Goal: Task Accomplishment & Management: Use online tool/utility

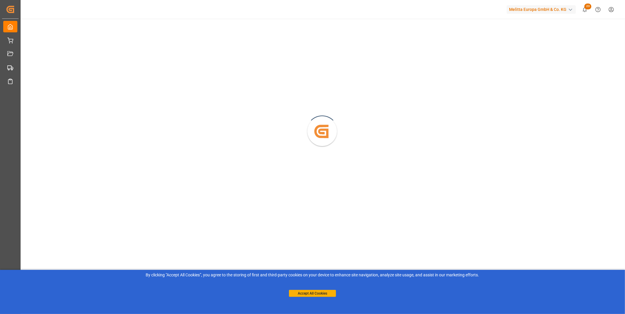
click at [320, 293] on button "Accept All Cookies" at bounding box center [312, 293] width 47 height 7
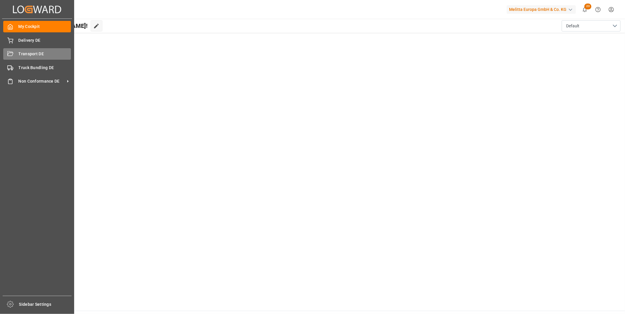
click at [15, 53] on div "Transport DE Transport DE" at bounding box center [37, 53] width 68 height 11
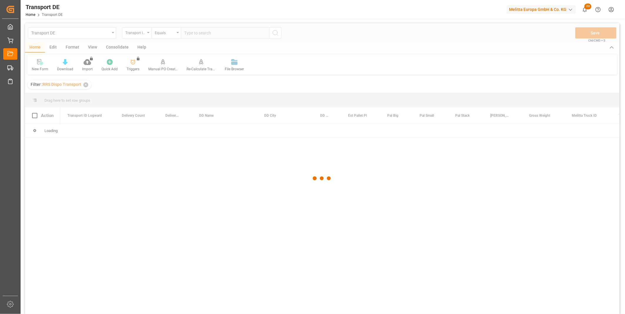
click at [120, 47] on div at bounding box center [322, 178] width 595 height 311
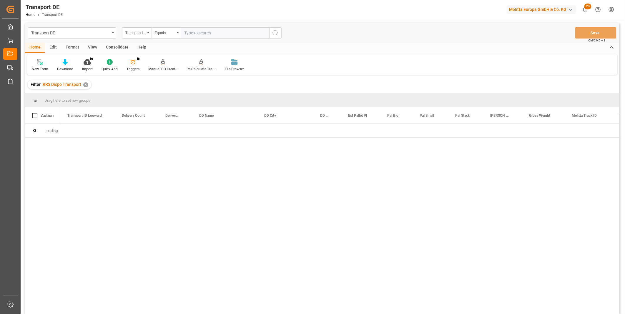
click at [120, 47] on div "Consolidate" at bounding box center [117, 48] width 31 height 10
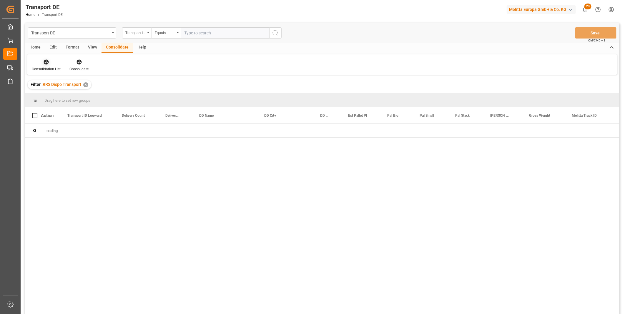
click at [51, 65] on div "Consolidation List" at bounding box center [46, 65] width 38 height 13
click at [72, 103] on div "Transport DE Transport ID Logward Equals Save Ctrl/CMD + S Home Edit Format Vie…" at bounding box center [322, 176] width 595 height 307
drag, startPoint x: 72, startPoint y: 103, endPoint x: 137, endPoint y: 34, distance: 96.0
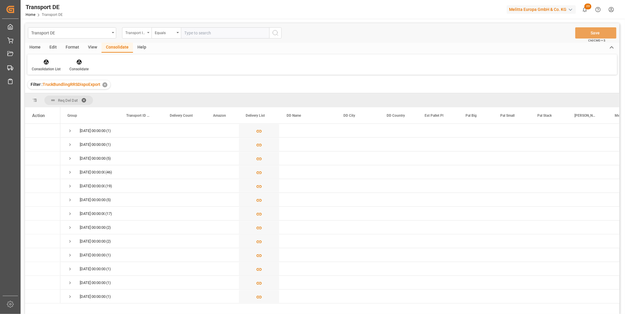
click at [137, 34] on div "Transport ID Logward" at bounding box center [135, 32] width 20 height 7
type input "Route"
click at [134, 64] on div "Route" at bounding box center [166, 60] width 88 height 12
click at [164, 36] on div "Equals" at bounding box center [166, 32] width 29 height 11
click at [166, 98] on div "Starts with" at bounding box center [196, 97] width 88 height 12
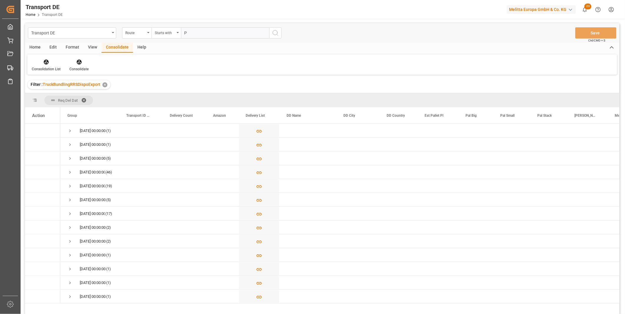
type input "PL"
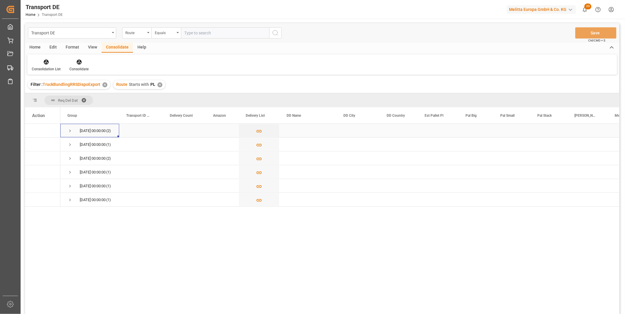
click at [68, 130] on span "Press SPACE to select this row." at bounding box center [69, 130] width 5 height 5
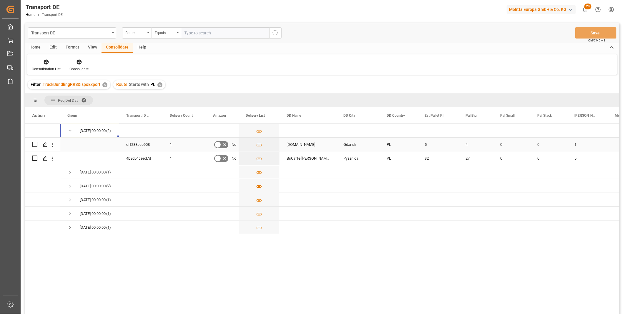
click at [33, 145] on input "Press Space to toggle row selection (unchecked)" at bounding box center [34, 144] width 5 height 5
checkbox input "true"
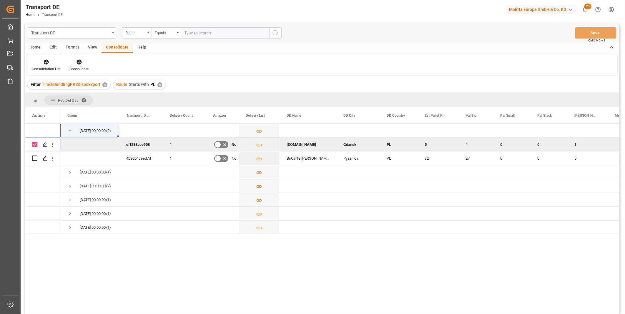
click at [78, 64] on icon at bounding box center [79, 62] width 5 height 5
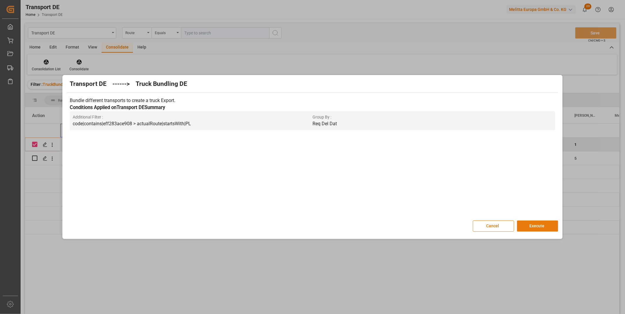
click at [534, 222] on button "Execute" at bounding box center [537, 226] width 41 height 11
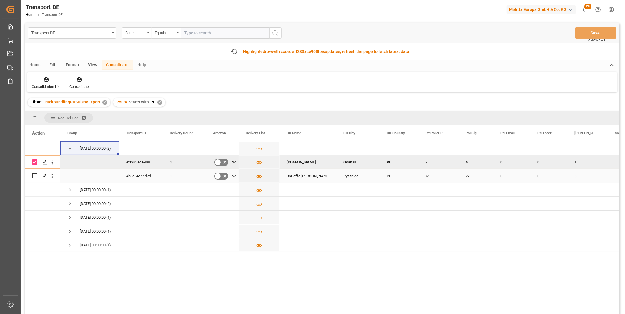
click at [35, 177] on input "Press Space to toggle row selection (unchecked)" at bounding box center [34, 175] width 5 height 5
checkbox input "true"
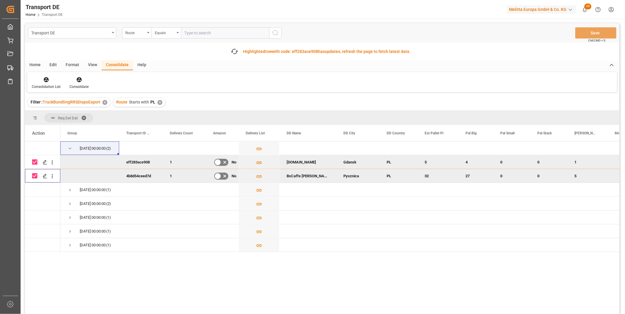
click at [31, 161] on div "Press SPACE to deselect this row." at bounding box center [42, 162] width 35 height 14
click at [34, 161] on input "Press Space to toggle row selection (checked)" at bounding box center [34, 162] width 5 height 5
checkbox input "false"
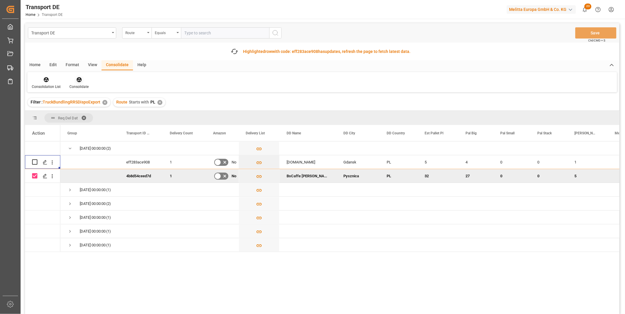
click at [76, 82] on icon at bounding box center [79, 80] width 6 height 6
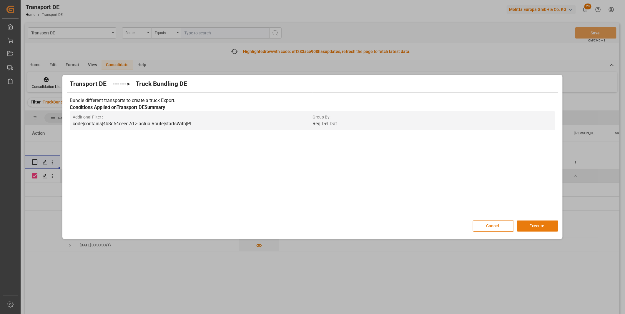
click at [543, 226] on button "Execute" at bounding box center [537, 226] width 41 height 11
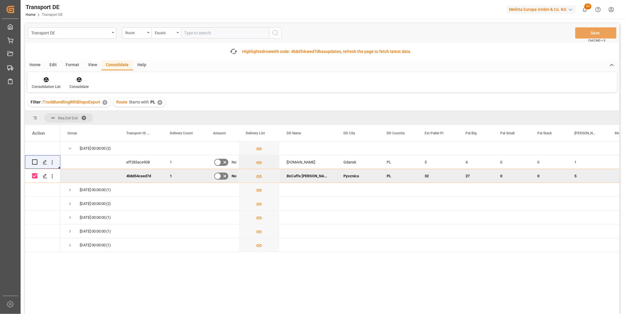
click at [49, 83] on div "Consolidation List" at bounding box center [46, 83] width 38 height 13
click at [77, 125] on div "Transport DE Route Equals Save Ctrl/CMD + S Fetch latest updates Highlighted ro…" at bounding box center [322, 185] width 595 height 324
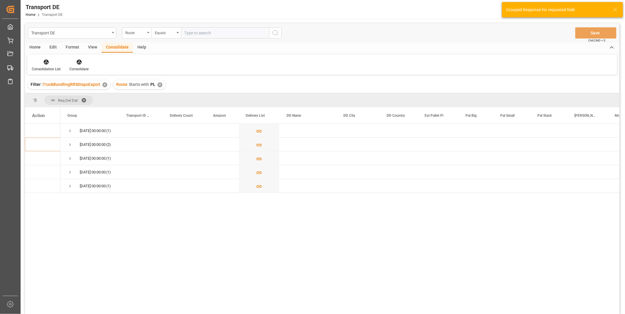
click at [160, 84] on div "✕" at bounding box center [159, 84] width 5 height 5
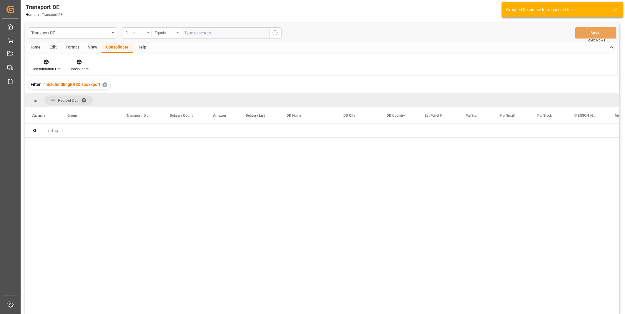
click at [170, 36] on div "Equals" at bounding box center [166, 32] width 29 height 11
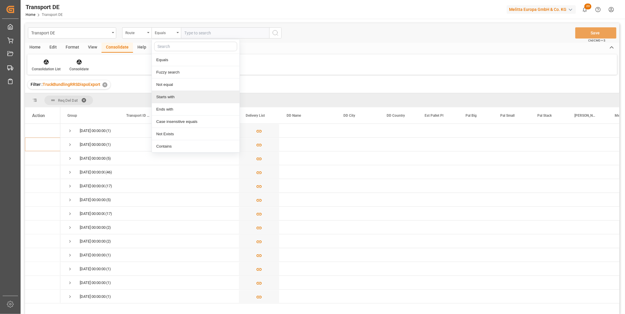
click at [175, 97] on div "Starts with" at bounding box center [196, 97] width 88 height 12
type input "CZ"
click at [272, 34] on icon "search button" at bounding box center [275, 32] width 7 height 7
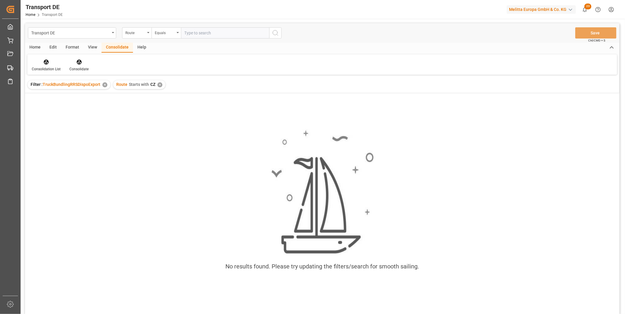
click at [159, 86] on div "✕" at bounding box center [159, 84] width 5 height 5
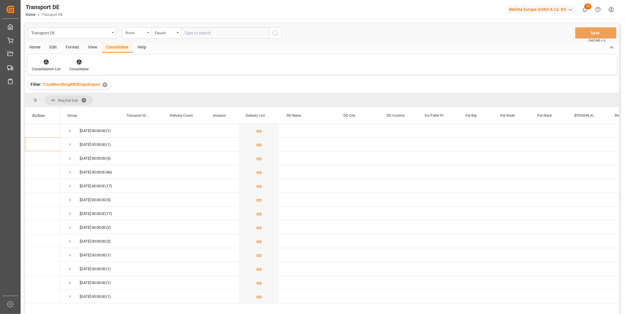
click at [141, 31] on div "Route" at bounding box center [135, 32] width 20 height 7
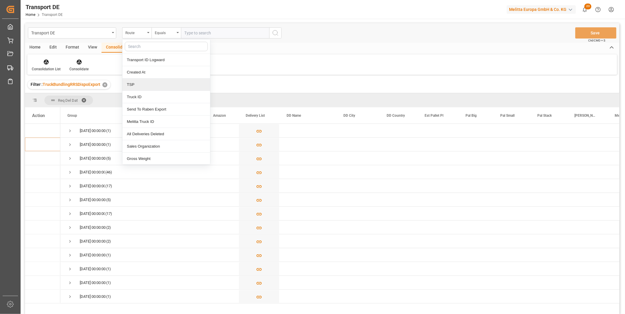
click at [135, 85] on div "TSP" at bounding box center [166, 85] width 88 height 12
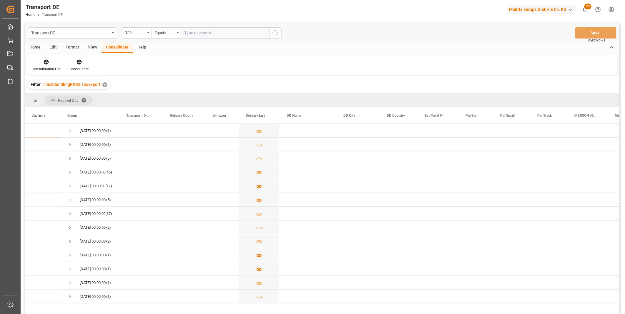
click at [200, 32] on input "text" at bounding box center [225, 32] width 88 height 11
type input "DACHSER COF FOODSERVICE"
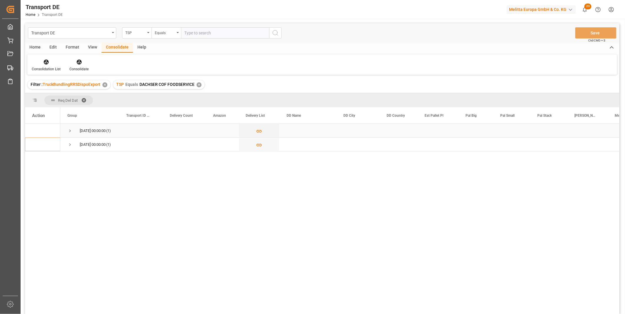
click at [69, 132] on span "Press SPACE to select this row." at bounding box center [69, 130] width 5 height 5
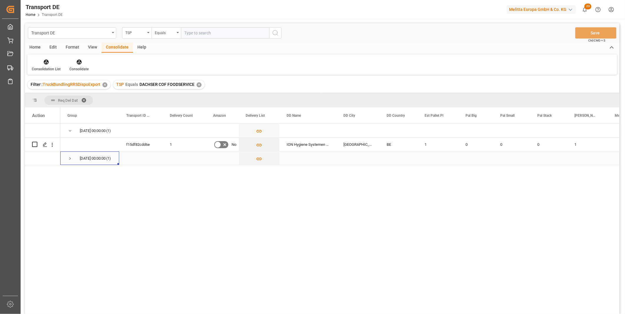
click at [67, 160] on div "[DATE] 00:00:00 (1)" at bounding box center [89, 159] width 59 height 14
click at [68, 159] on span "Press SPACE to select this row." at bounding box center [69, 158] width 5 height 5
click at [36, 144] on input "Press Space to toggle row selection (unchecked)" at bounding box center [34, 144] width 5 height 5
checkbox input "true"
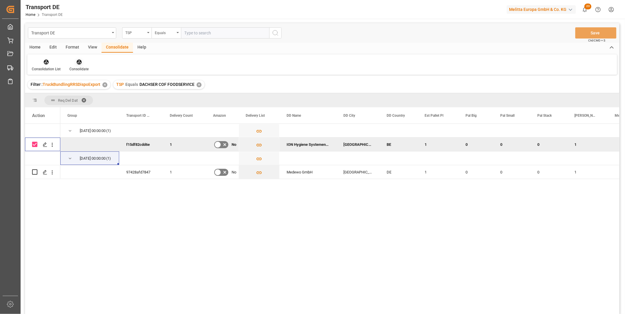
click at [74, 65] on div at bounding box center [78, 62] width 19 height 6
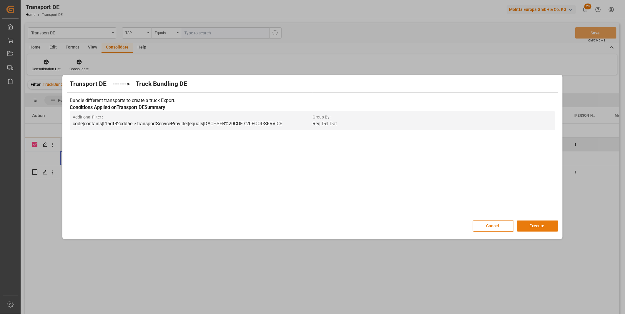
click at [531, 228] on button "Execute" at bounding box center [537, 226] width 41 height 11
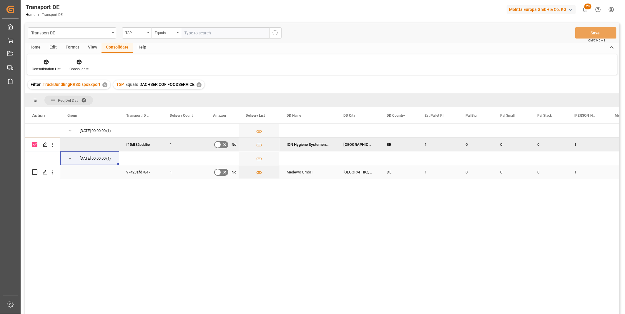
click at [36, 172] on input "Press Space to toggle row selection (unchecked)" at bounding box center [34, 172] width 5 height 5
checkbox input "true"
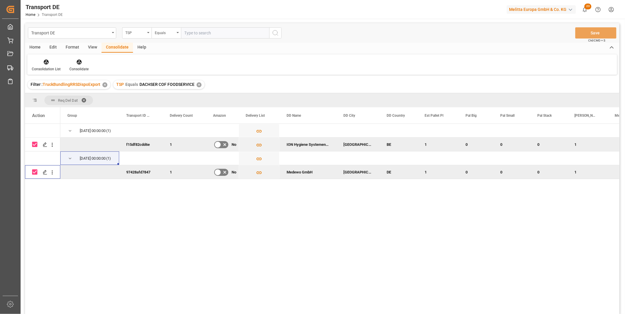
click at [34, 143] on input "Press Space to toggle row selection (checked)" at bounding box center [34, 144] width 5 height 5
checkbox input "false"
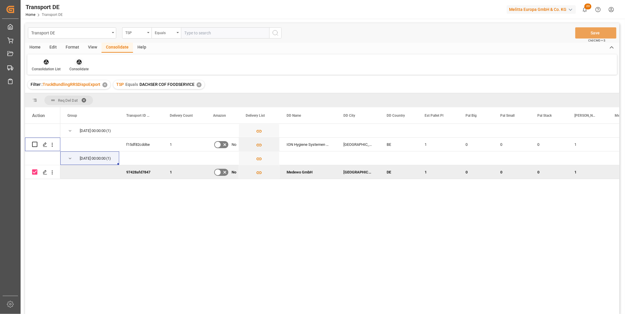
click at [84, 61] on div at bounding box center [78, 62] width 19 height 6
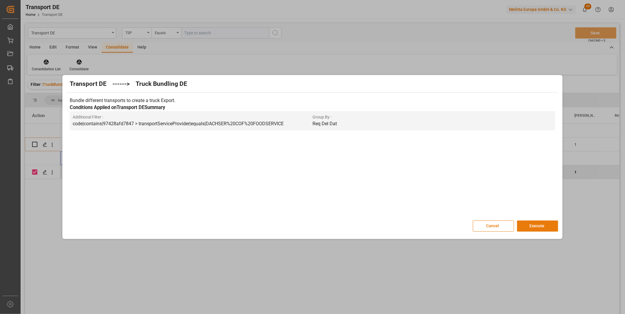
click at [533, 229] on button "Execute" at bounding box center [537, 226] width 41 height 11
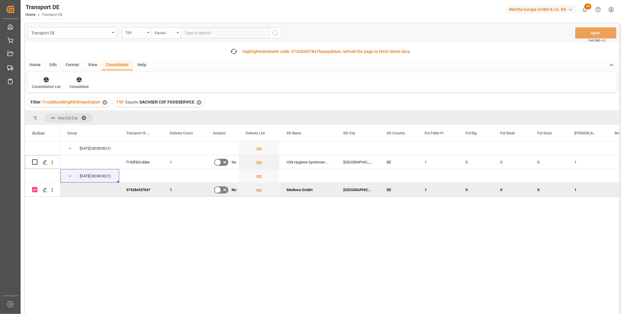
click at [54, 81] on div at bounding box center [46, 80] width 29 height 6
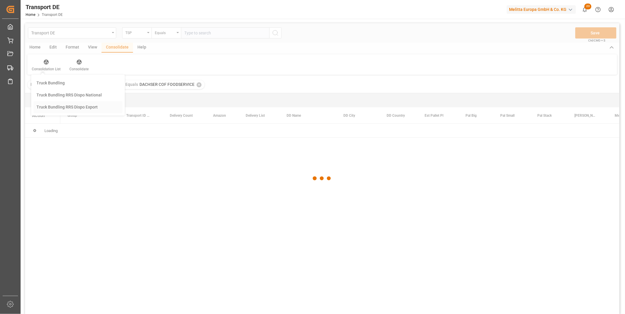
click at [78, 128] on div "Transport DE TSP Equals Save Ctrl/CMD + S Home Edit Format View Consolidate Hel…" at bounding box center [322, 176] width 595 height 307
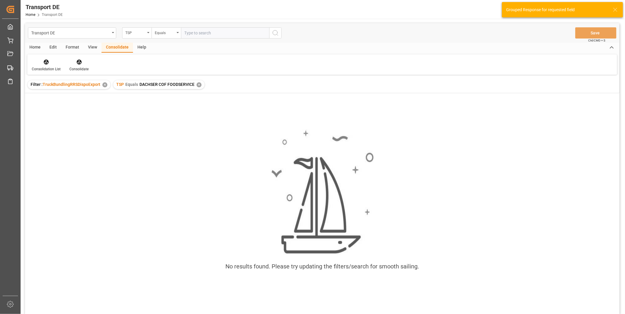
click at [197, 84] on div "✕" at bounding box center [199, 84] width 5 height 5
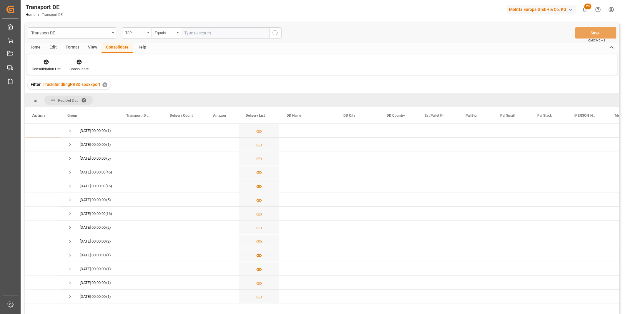
click at [147, 35] on div "TSP" at bounding box center [136, 32] width 29 height 11
type input "ROute"
click at [147, 62] on div "Route" at bounding box center [166, 60] width 88 height 12
click at [160, 34] on div "Equals" at bounding box center [165, 32] width 20 height 7
click at [172, 97] on div "Starts with" at bounding box center [196, 97] width 88 height 12
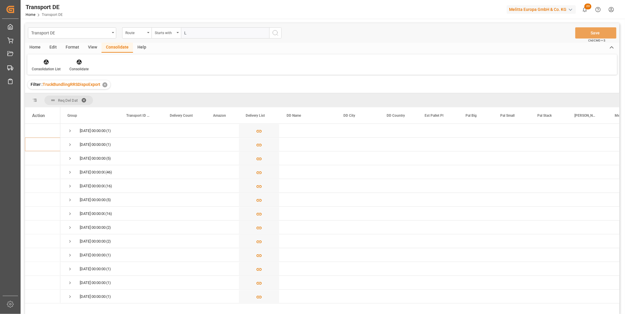
type input "LT"
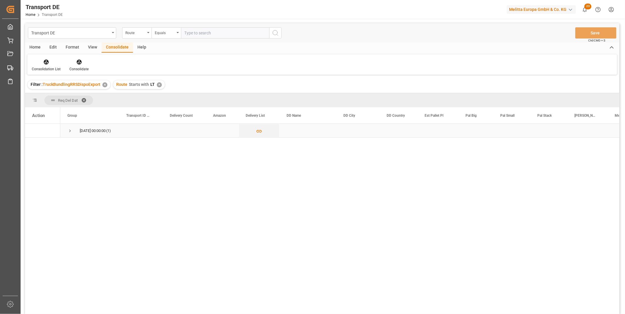
click at [73, 129] on span "[DATE] 00:00:00 (1)" at bounding box center [89, 130] width 45 height 13
click at [70, 130] on span "Press SPACE to select this row." at bounding box center [69, 130] width 5 height 5
click at [37, 145] on input "Press Space to toggle row selection (unchecked)" at bounding box center [34, 144] width 5 height 5
checkbox input "true"
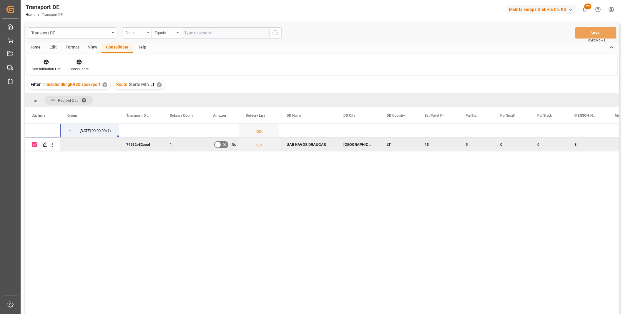
click at [74, 67] on div "Consolidate" at bounding box center [78, 69] width 19 height 5
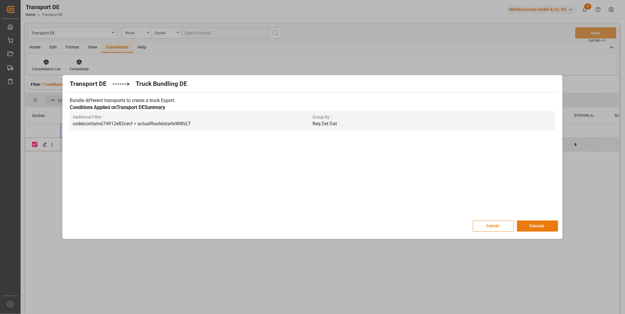
drag, startPoint x: 540, startPoint y: 227, endPoint x: 539, endPoint y: 224, distance: 3.2
click at [540, 226] on button "Execute" at bounding box center [537, 226] width 41 height 11
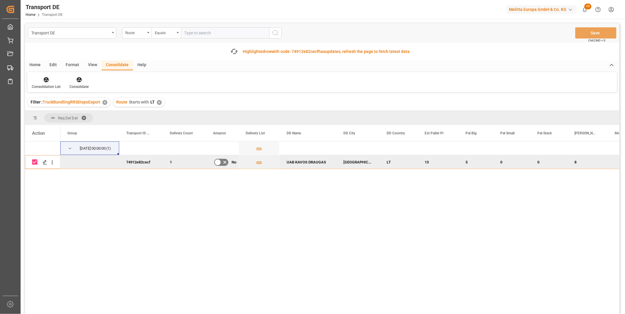
click at [42, 80] on div at bounding box center [46, 80] width 29 height 6
click at [61, 125] on div "Transport DE Route Equals Save Ctrl/CMD + S Fetch latest updates Highlighted ro…" at bounding box center [322, 185] width 595 height 324
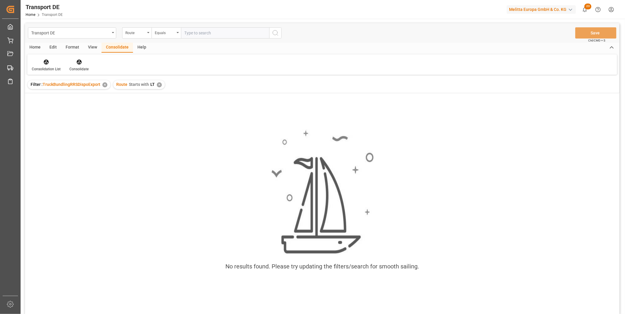
click at [157, 83] on div "✕" at bounding box center [159, 84] width 5 height 5
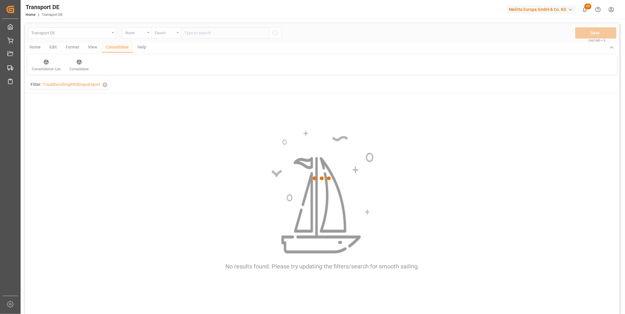
click at [165, 31] on div "Equals" at bounding box center [165, 32] width 20 height 7
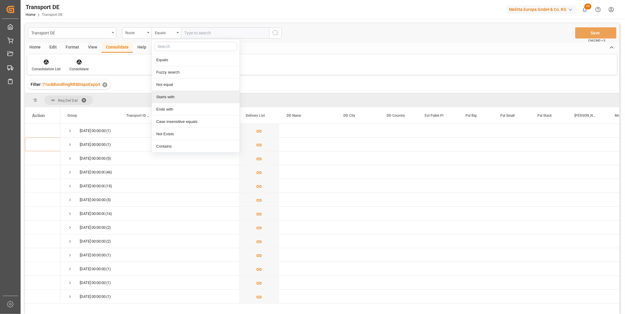
click at [167, 99] on div "Starts with" at bounding box center [196, 97] width 88 height 12
type input "GB"
click at [275, 40] on div "Transport DE Route Starts with GB Save Ctrl/CMD + S" at bounding box center [322, 32] width 595 height 19
click at [275, 36] on icon "search button" at bounding box center [275, 32] width 7 height 7
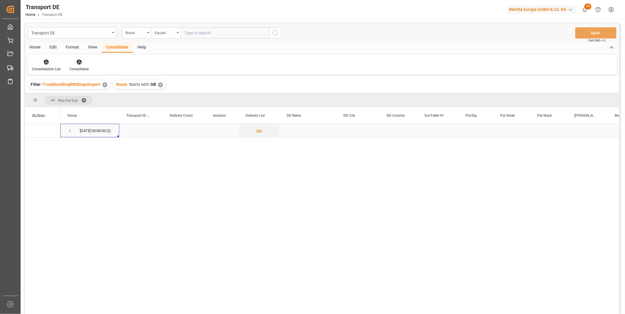
click at [69, 129] on span "Press SPACE to select this row." at bounding box center [69, 130] width 5 height 5
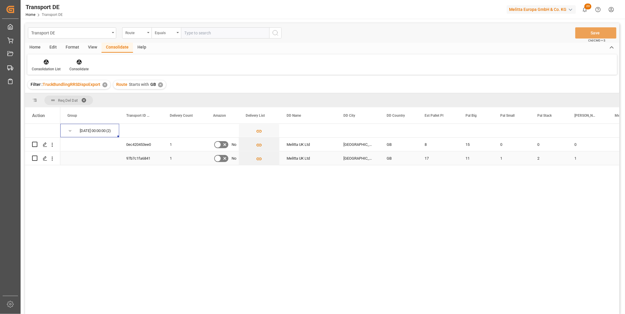
click at [35, 157] on input "Press Space to toggle row selection (unchecked)" at bounding box center [34, 158] width 5 height 5
checkbox input "true"
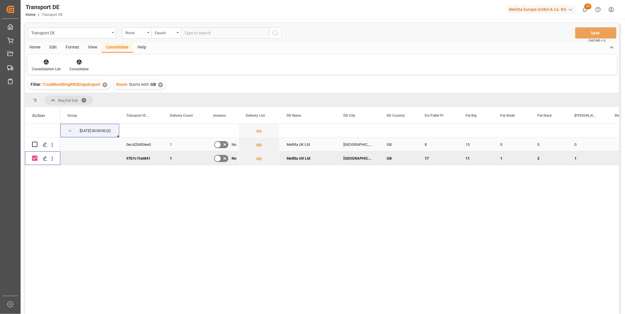
click at [35, 144] on input "Press Space to toggle row selection (unchecked)" at bounding box center [34, 144] width 5 height 5
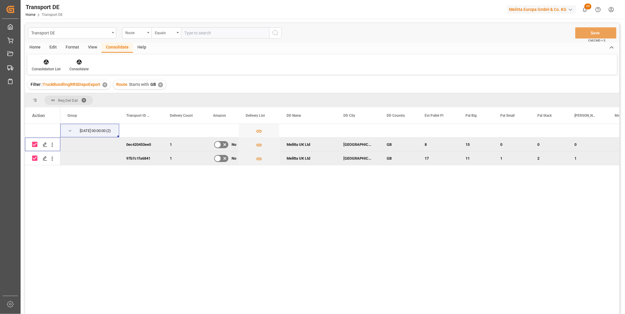
click at [36, 144] on input "Press Space to toggle row selection (checked)" at bounding box center [34, 144] width 5 height 5
checkbox input "false"
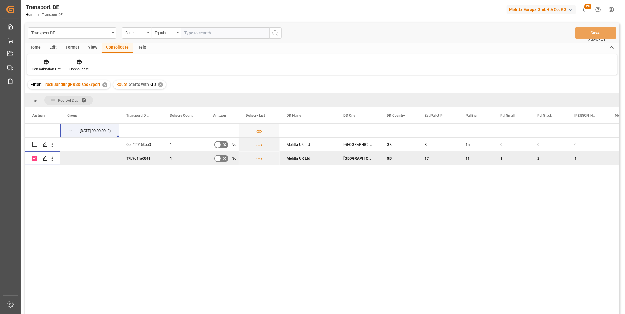
click at [36, 157] on input "Press Space to toggle row selection (checked)" at bounding box center [34, 158] width 5 height 5
checkbox input "false"
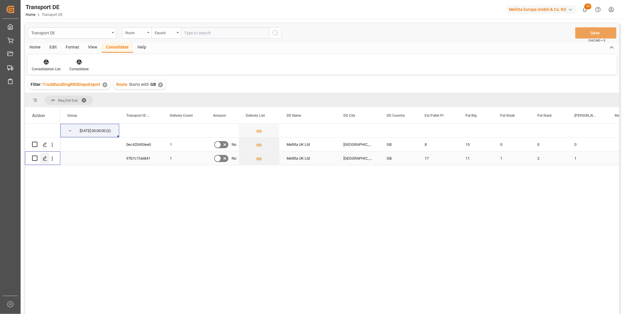
click at [45, 158] on icon "Press SPACE to select this row." at bounding box center [45, 158] width 5 height 5
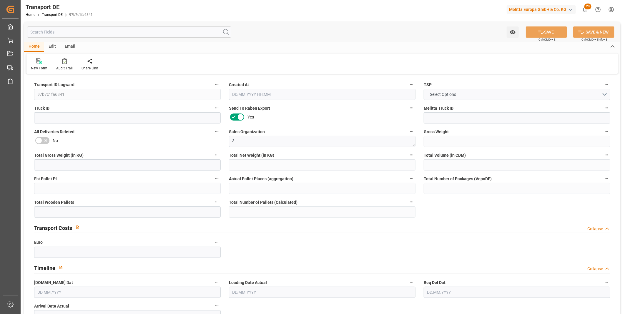
type input "4137.522"
type input "3436.19"
type input "2826.12"
type input "24341.606"
type input "17"
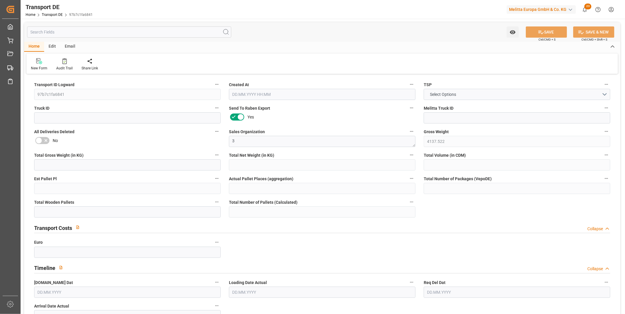
type input "0"
type input "25"
type input "14"
type input "0"
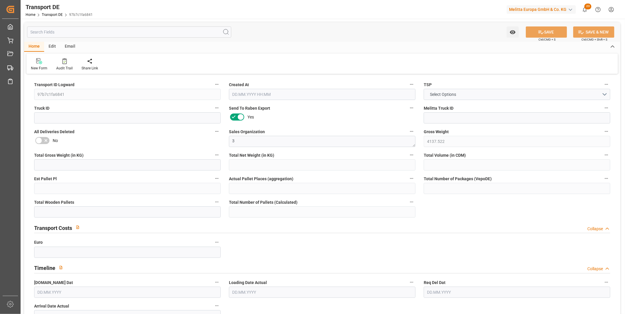
type input "0"
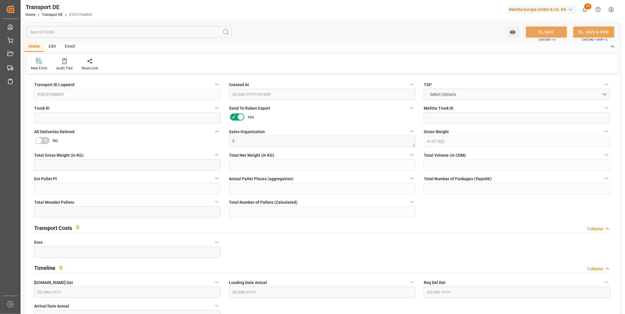
type input "0"
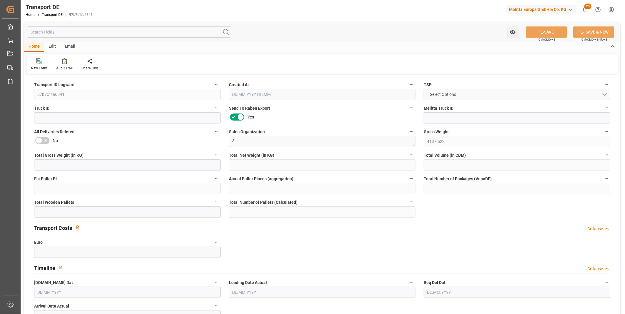
type input "11"
type input "1"
type input "2"
type input "0"
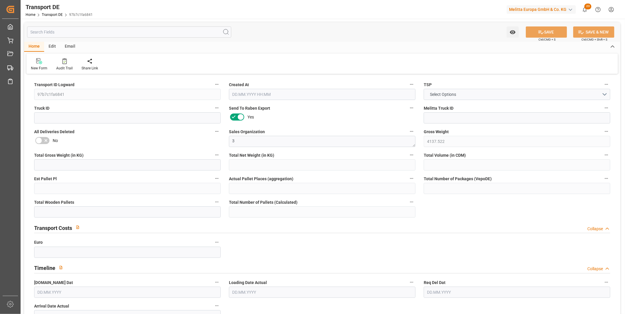
type input "0"
type input "1"
type input "10"
type input "1328"
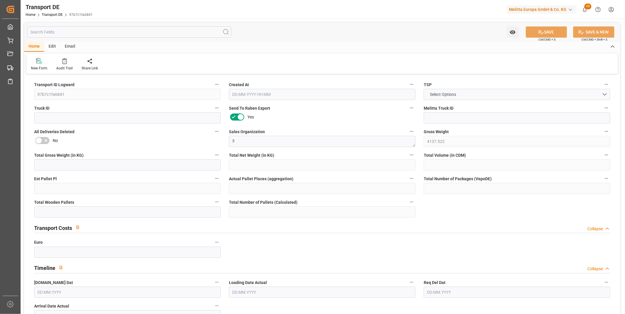
type input "165.107"
type input "0"
type input "[DATE] 08:28"
type input "[DATE]"
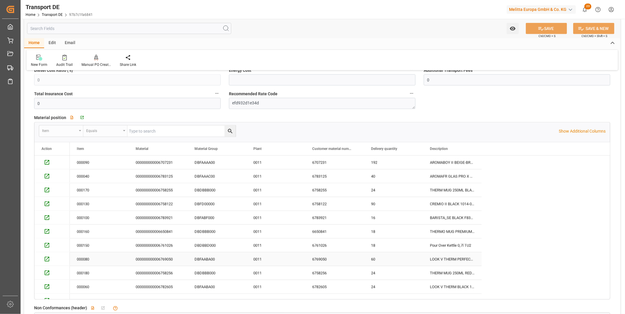
scroll to position [425, 0]
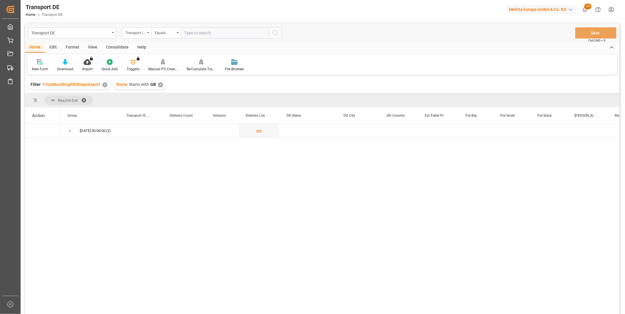
click at [115, 47] on div "Consolidate" at bounding box center [117, 48] width 31 height 10
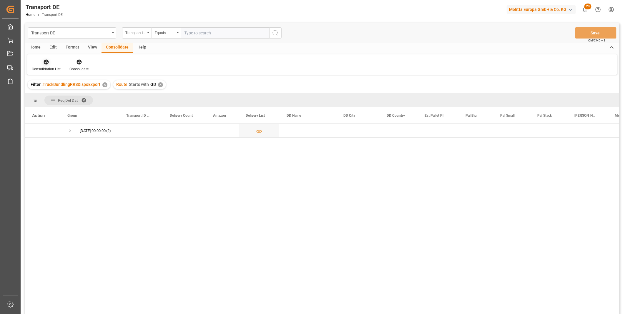
click at [40, 60] on div at bounding box center [46, 62] width 29 height 6
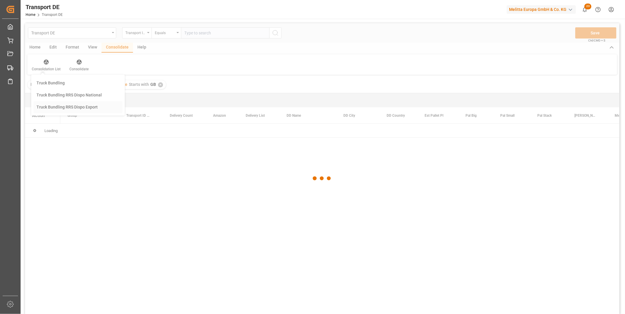
click at [69, 110] on div "Transport DE Transport ID Logward Equals Save Ctrl/CMD + S Home Edit Format Vie…" at bounding box center [322, 176] width 595 height 307
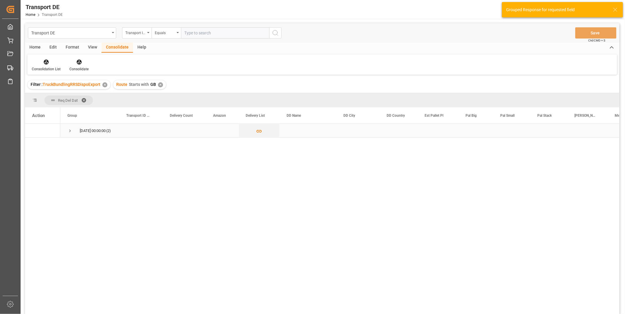
click at [73, 132] on span "[DATE] 00:00:00 (2)" at bounding box center [89, 130] width 45 height 13
click at [70, 131] on span "Press SPACE to select this row." at bounding box center [69, 130] width 5 height 5
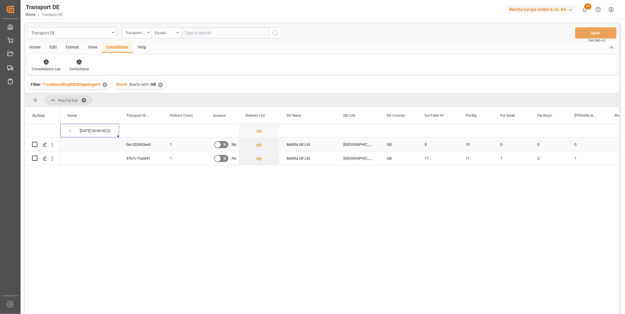
click at [35, 143] on input "Press Space to toggle row selection (unchecked)" at bounding box center [34, 144] width 5 height 5
checkbox input "true"
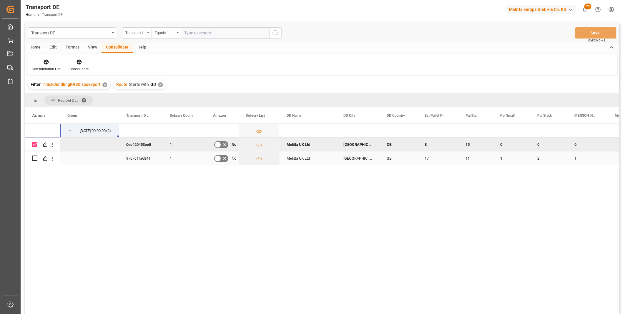
click at [34, 156] on input "Press Space to toggle row selection (unchecked)" at bounding box center [34, 158] width 5 height 5
checkbox input "true"
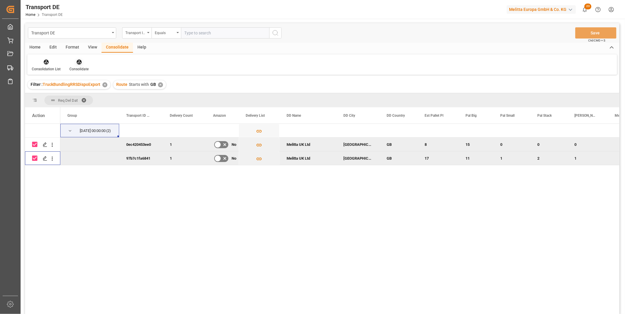
click at [78, 65] on div "Consolidate" at bounding box center [79, 65] width 28 height 13
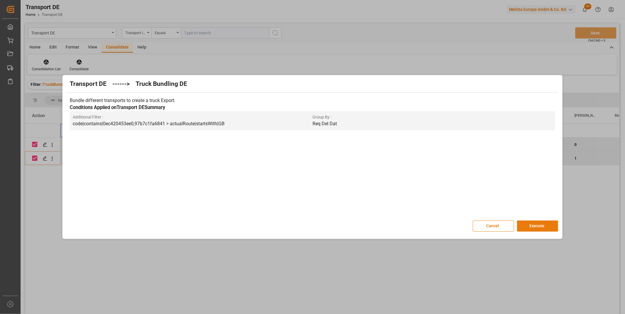
click at [533, 228] on button "Execute" at bounding box center [537, 226] width 41 height 11
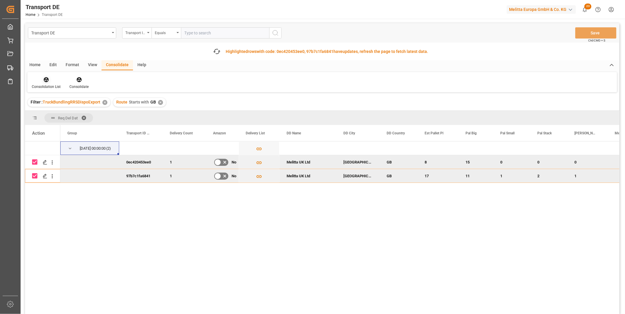
click at [42, 77] on div at bounding box center [46, 80] width 29 height 6
click at [87, 128] on div "Transport DE Transport ID Logward Equals Save Ctrl/CMD + S Fetch latest updates…" at bounding box center [322, 185] width 595 height 324
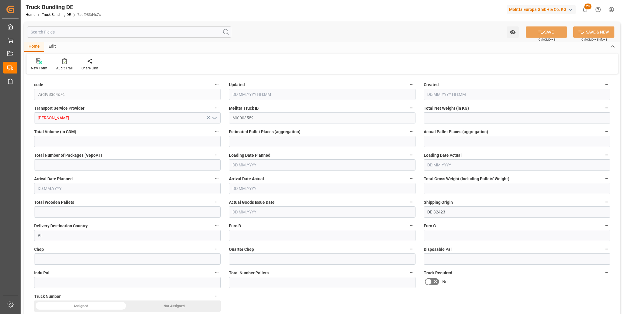
type input "829.856"
type input "7948.125"
type input "5"
type input "0"
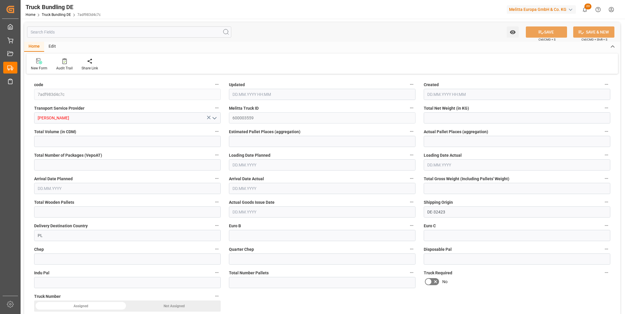
type input "1087"
type input "5"
type input "0"
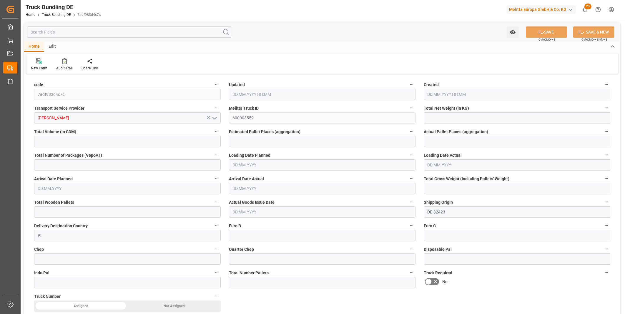
type input "0"
type input "15.10.2025 09:04"
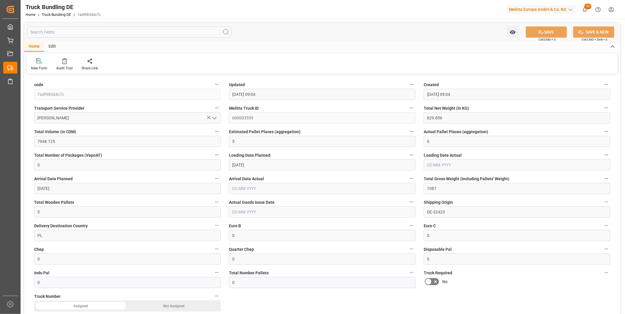
type input "15.10.2025 09:04"
type input "16.10.2025"
type input "[DATE]"
type input "15.10.2025"
